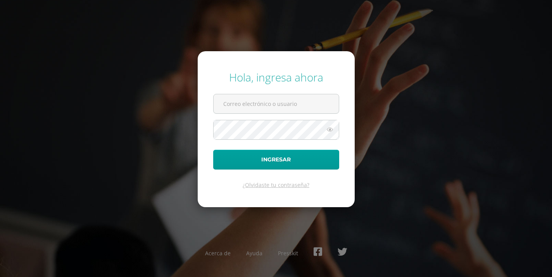
type input "[EMAIL_ADDRESS][DOMAIN_NAME]"
click at [213, 150] on button "Ingresar" at bounding box center [276, 160] width 126 height 20
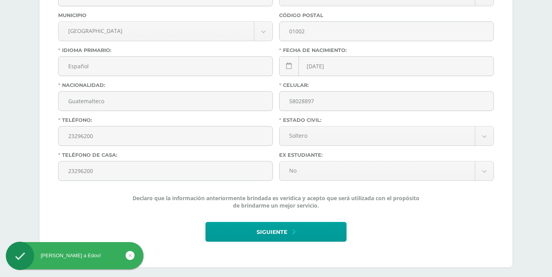
scroll to position [344, 0]
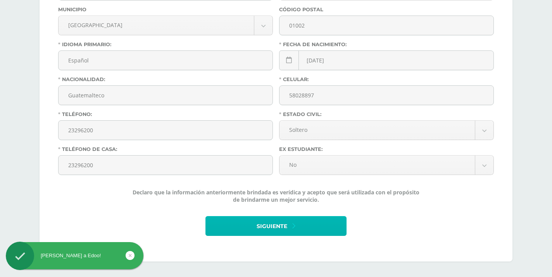
click at [273, 225] on span "Siguiente" at bounding box center [272, 226] width 31 height 19
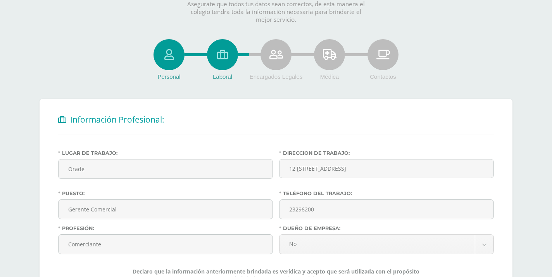
scroll to position [138, 0]
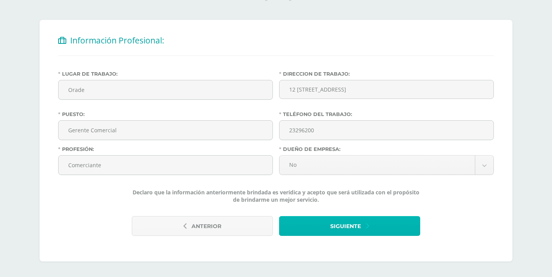
click at [360, 231] on span "Siguiente" at bounding box center [345, 226] width 31 height 19
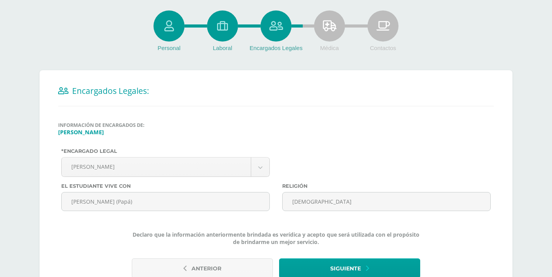
scroll to position [130, 0]
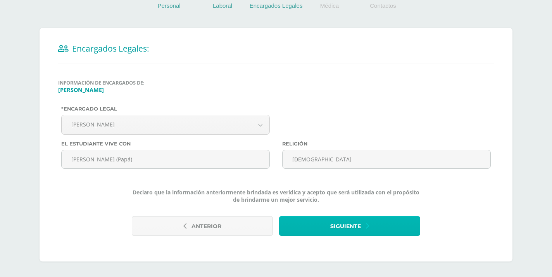
click at [374, 233] on button "Siguiente" at bounding box center [349, 226] width 141 height 20
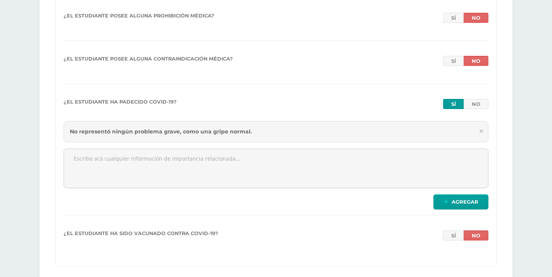
scroll to position [941, 0]
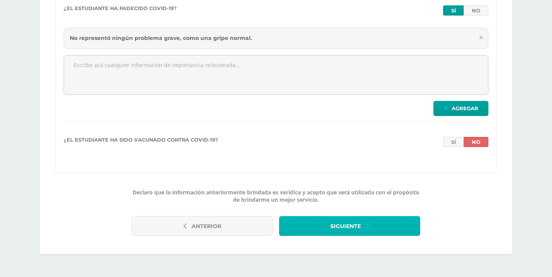
click at [386, 218] on button "Siguiente" at bounding box center [349, 226] width 141 height 20
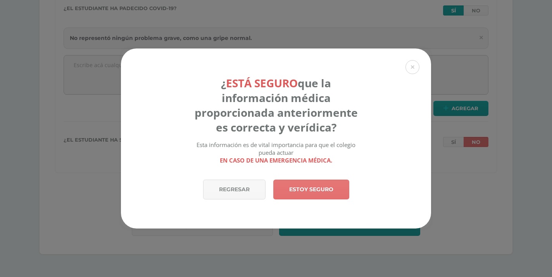
click at [316, 193] on link "Estoy seguro" at bounding box center [311, 190] width 76 height 20
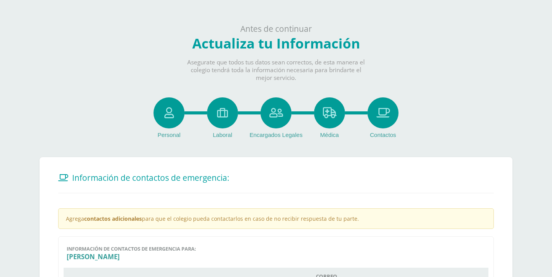
scroll to position [228, 0]
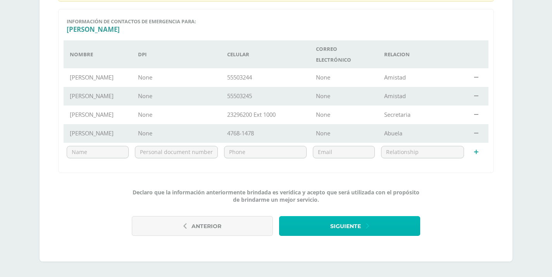
click at [361, 228] on span "Siguiente" at bounding box center [345, 226] width 31 height 19
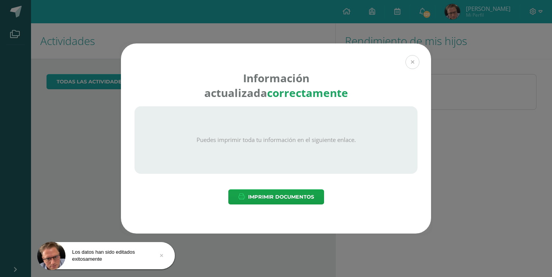
click at [412, 64] on button at bounding box center [413, 62] width 14 height 14
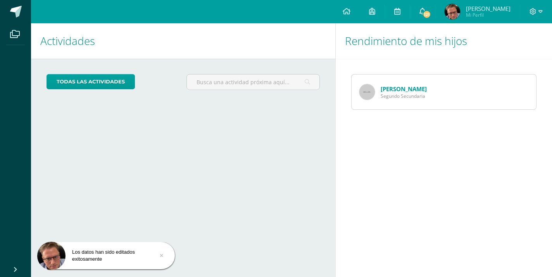
click at [426, 10] on icon at bounding box center [423, 11] width 6 height 7
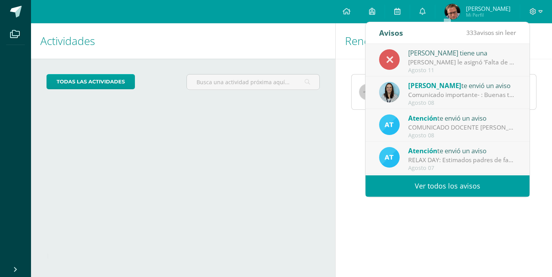
click at [445, 55] on div "[PERSON_NAME] tiene una" at bounding box center [462, 53] width 108 height 10
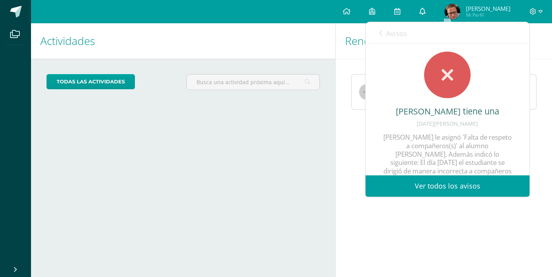
click at [426, 12] on icon at bounding box center [423, 11] width 6 height 7
click at [162, 181] on div "Actividades Mis hijos todas las Actividades No tienes actividades Échale un vis…" at bounding box center [181, 150] width 307 height 254
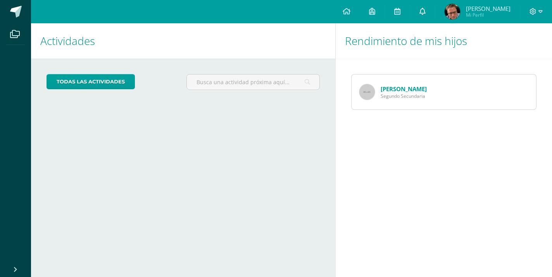
click at [435, 16] on link "0" at bounding box center [422, 11] width 25 height 23
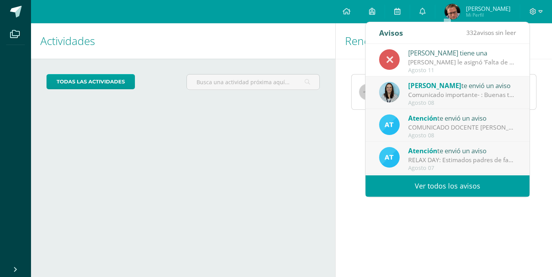
click at [309, 34] on h1 "Actividades" at bounding box center [183, 40] width 286 height 35
